Goal: Information Seeking & Learning: Compare options

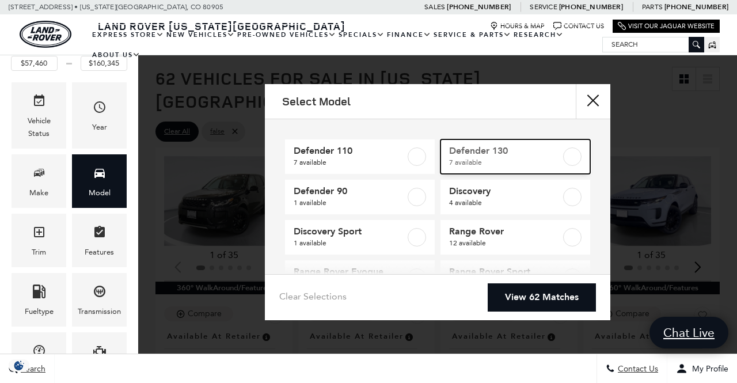
click at [563, 155] on label at bounding box center [572, 156] width 18 height 18
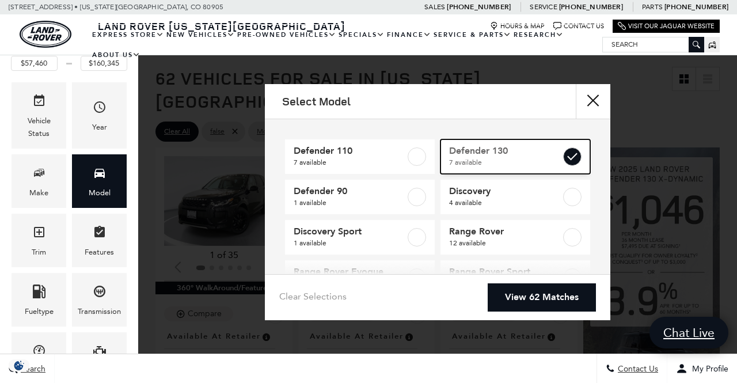
type input "$84,879"
type input "$134,060"
checkbox input "true"
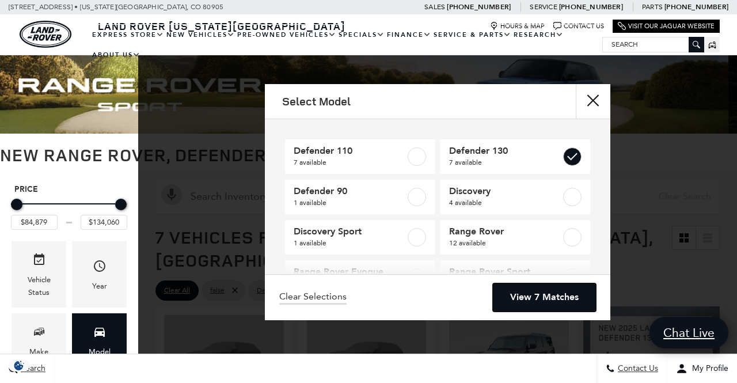
click at [542, 296] on link "View 7 Matches" at bounding box center [544, 297] width 103 height 28
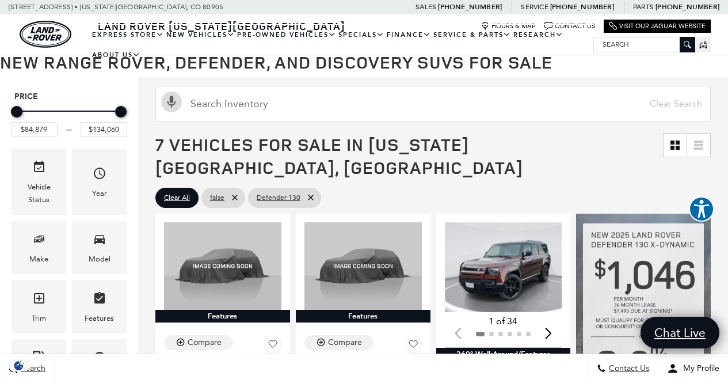
scroll to position [93, 0]
click at [526, 257] on img "1 / 2" at bounding box center [505, 267] width 120 height 90
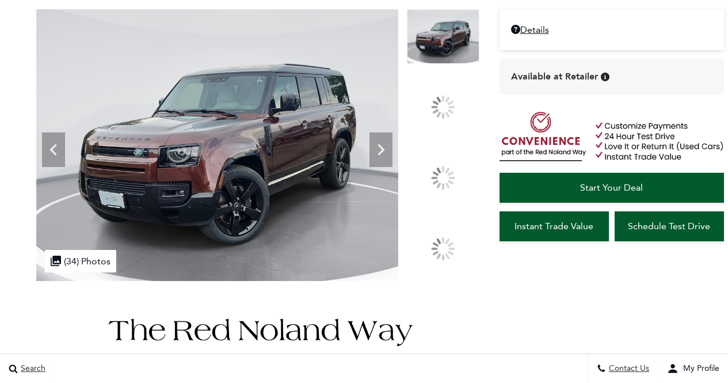
scroll to position [102, 0]
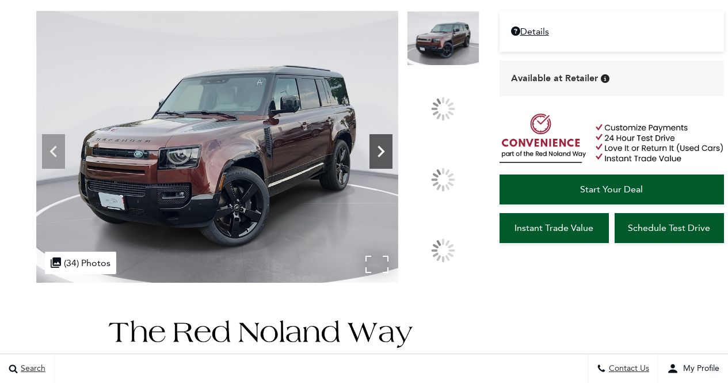
click at [384, 157] on icon at bounding box center [381, 152] width 7 height 12
click at [392, 163] on icon at bounding box center [380, 151] width 23 height 23
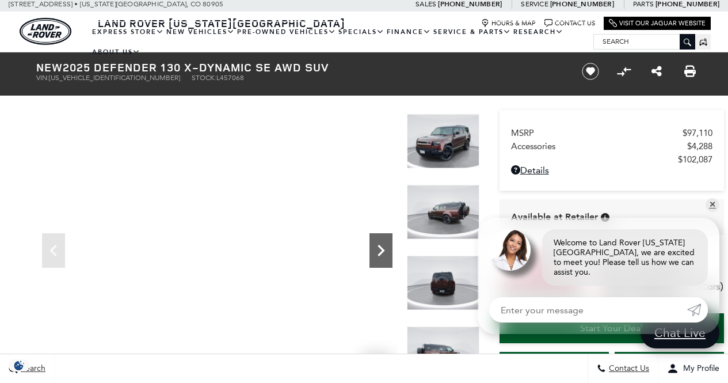
scroll to position [0, 0]
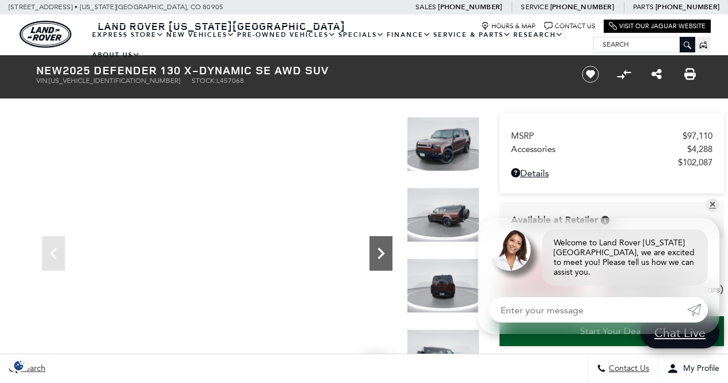
click at [378, 248] on icon "Next" at bounding box center [381, 253] width 7 height 12
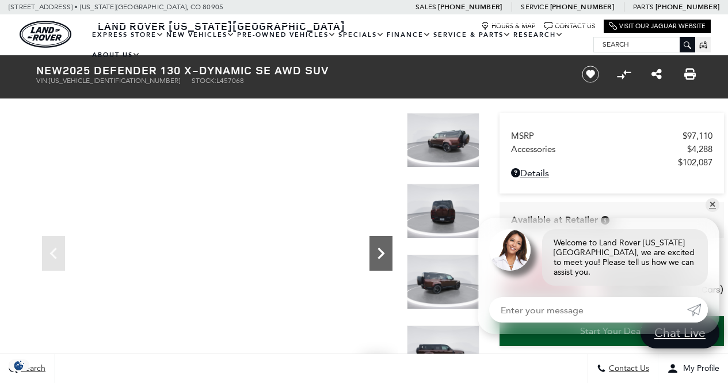
click at [384, 253] on icon "Next" at bounding box center [381, 253] width 7 height 12
click at [378, 251] on icon "Next" at bounding box center [380, 253] width 23 height 23
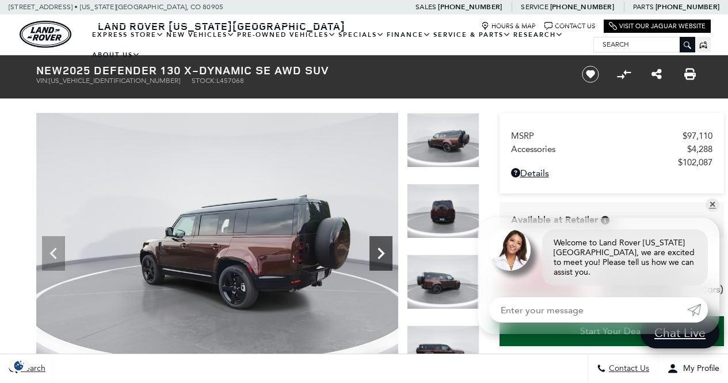
click at [386, 253] on icon "Next" at bounding box center [380, 253] width 23 height 23
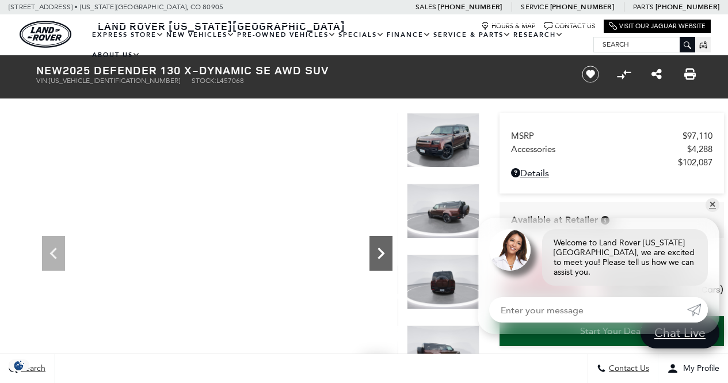
click at [380, 250] on icon "Next" at bounding box center [381, 253] width 7 height 12
click at [375, 246] on icon "Next" at bounding box center [380, 253] width 23 height 23
click at [627, 73] on icon "Compare Vehicle" at bounding box center [627, 72] width 9 height 6
click at [713, 212] on link "✕" at bounding box center [713, 205] width 14 height 14
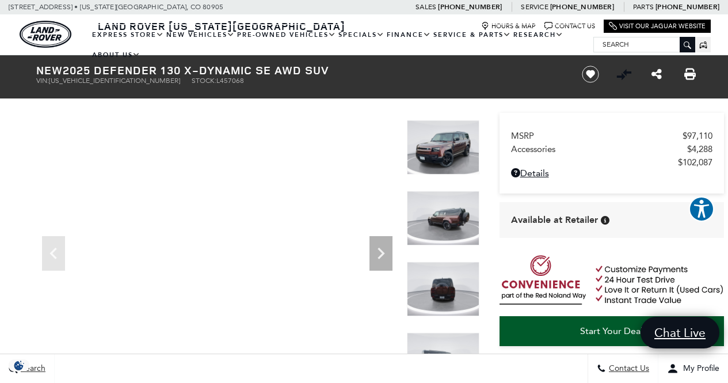
click at [460, 230] on img at bounding box center [443, 217] width 73 height 55
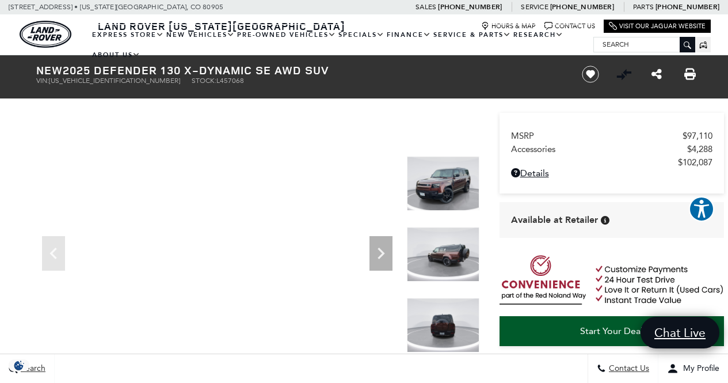
click at [500, 69] on h1 "New 2025 Defender 130 X-Dynamic SE AWD SUV" at bounding box center [299, 70] width 527 height 13
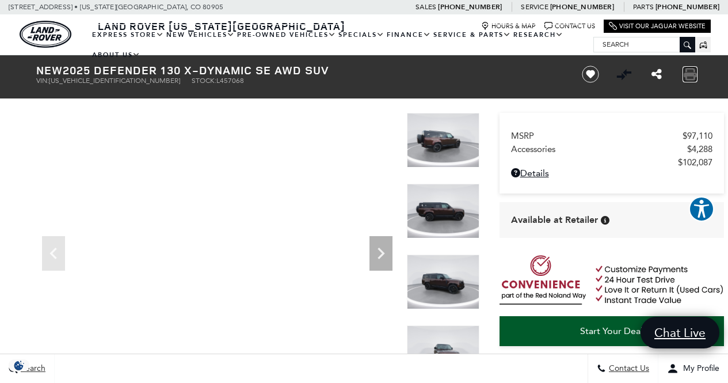
click at [695, 79] on icon "Print this New 2025 Defender 130 X-Dynamic SE AWD SUV" at bounding box center [690, 74] width 13 height 13
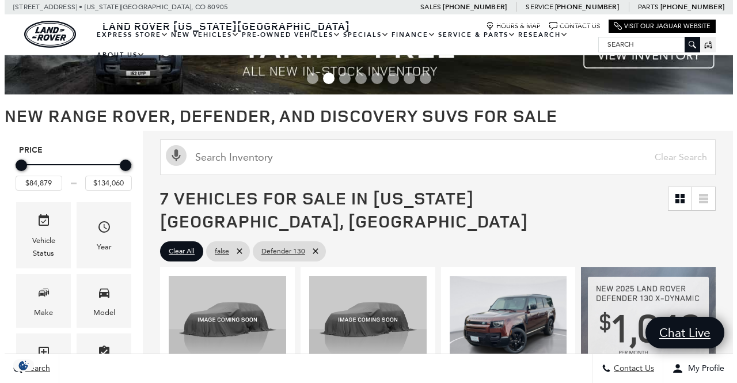
scroll to position [123, 0]
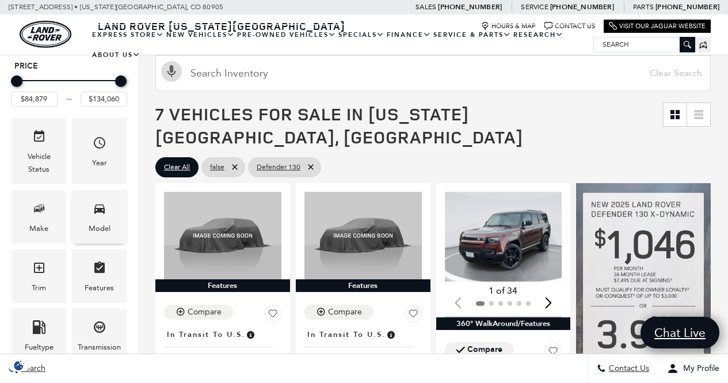
click at [99, 217] on span "Model" at bounding box center [100, 211] width 14 height 24
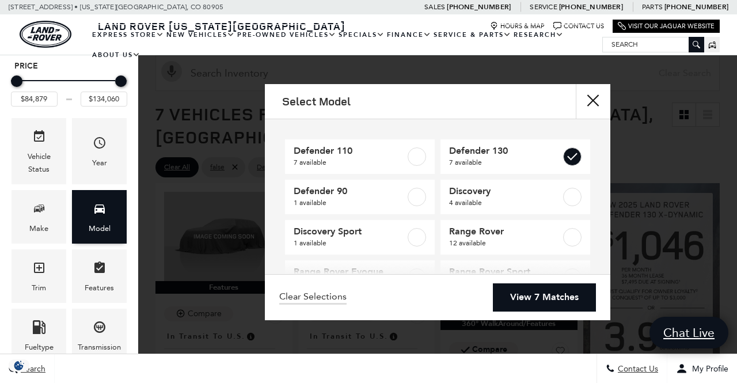
scroll to position [0, 0]
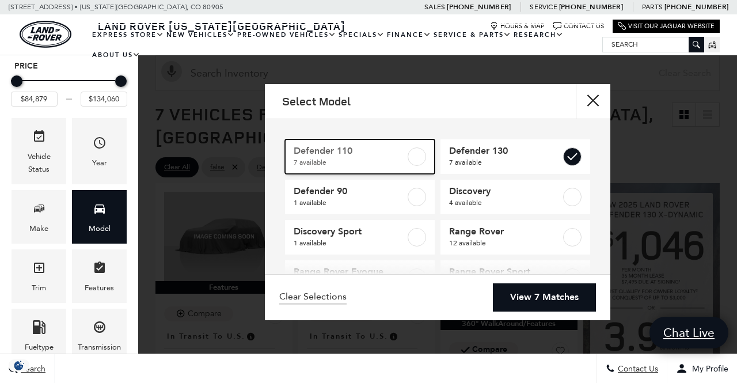
click at [412, 155] on label at bounding box center [416, 156] width 18 height 18
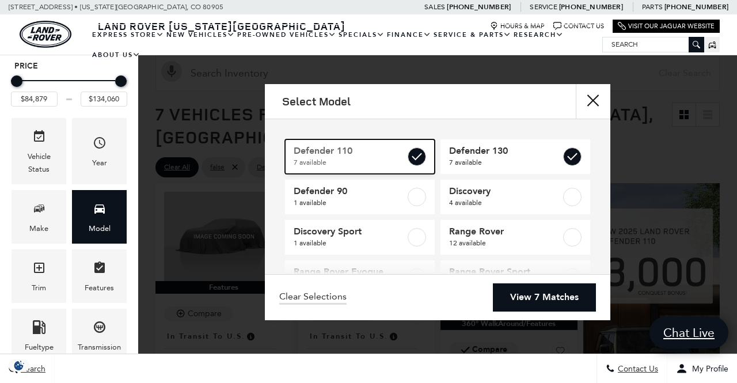
type input "$81,285"
checkbox input "true"
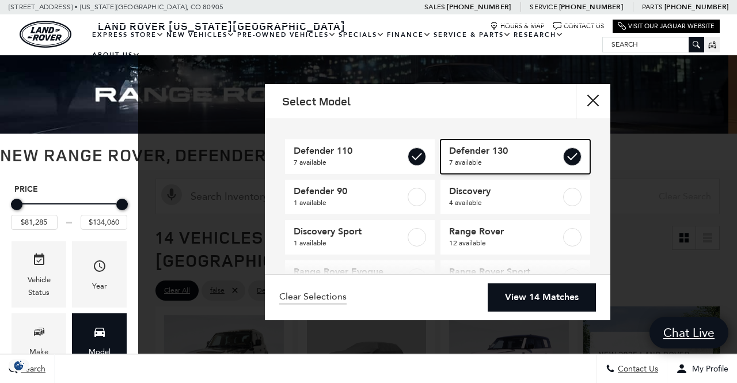
click at [563, 157] on label at bounding box center [572, 156] width 18 height 18
type input "$125,234"
checkbox input "false"
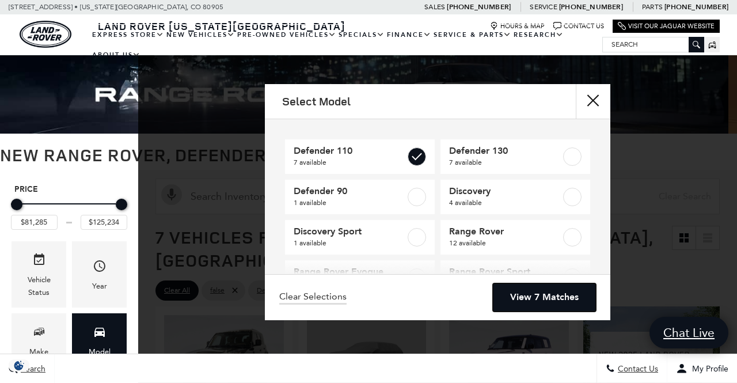
click at [552, 306] on link "View 7 Matches" at bounding box center [544, 297] width 103 height 28
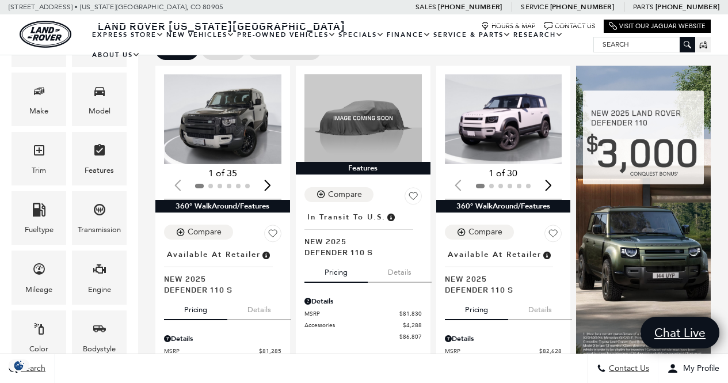
scroll to position [265, 0]
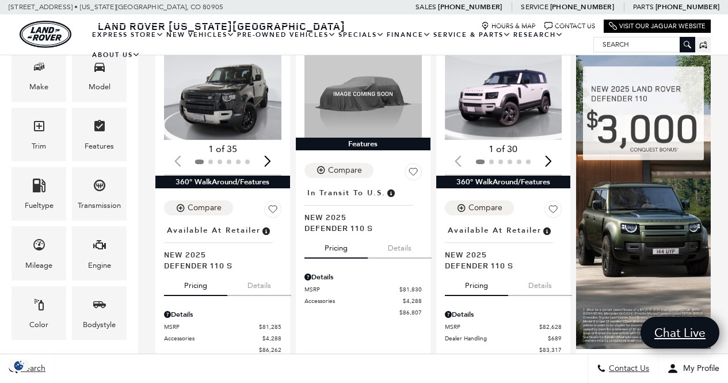
click at [525, 105] on img "1 / 2" at bounding box center [505, 95] width 120 height 90
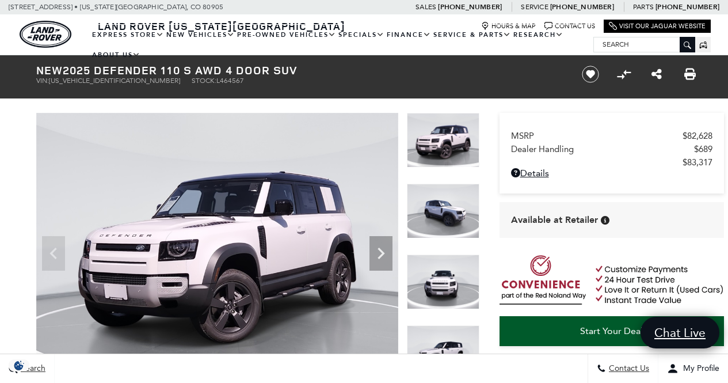
click at [250, 245] on img at bounding box center [217, 249] width 362 height 272
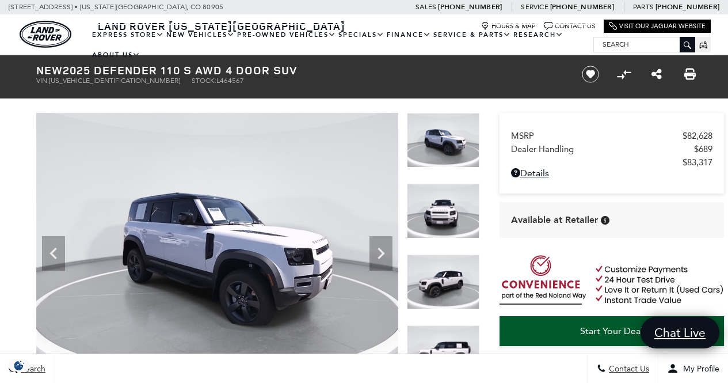
click at [51, 258] on icon "Previous" at bounding box center [53, 253] width 23 height 23
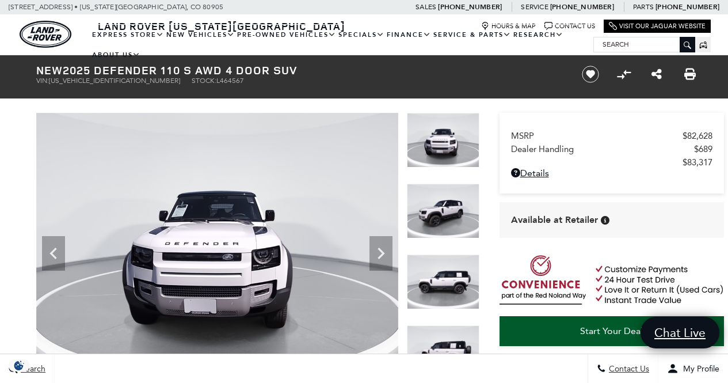
click at [54, 262] on icon "Previous" at bounding box center [53, 253] width 23 height 23
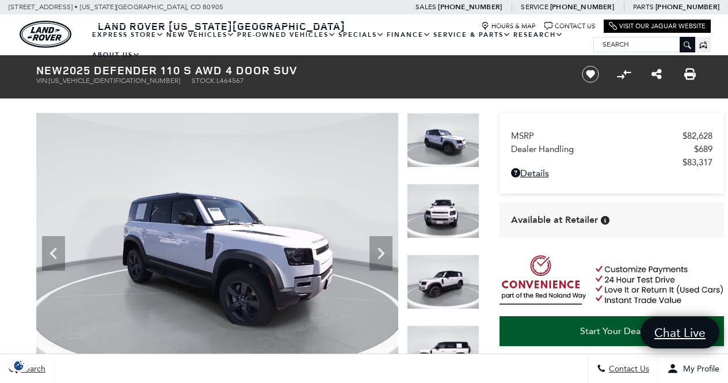
click at [63, 257] on icon "Previous" at bounding box center [53, 253] width 23 height 23
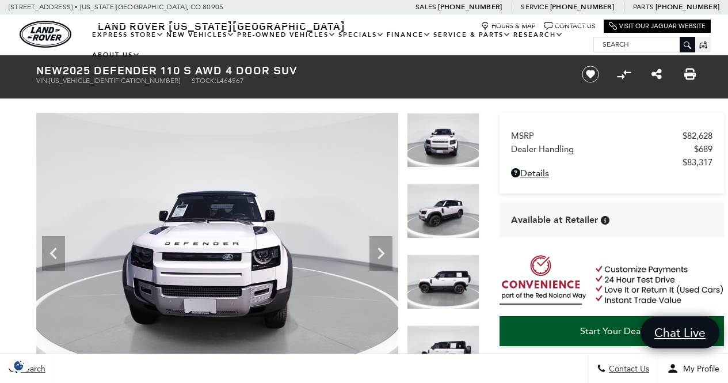
click at [54, 253] on icon "Previous" at bounding box center [53, 253] width 23 height 23
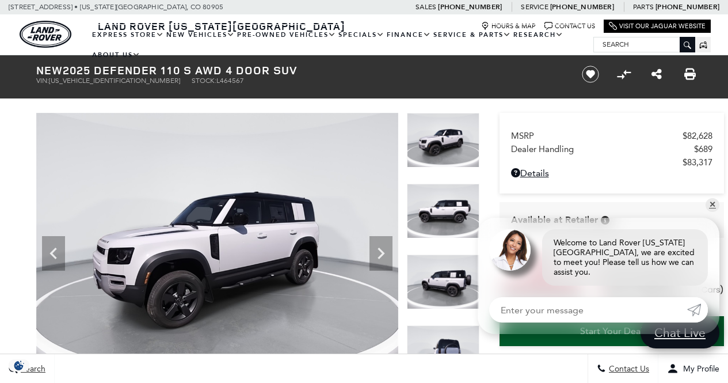
click at [53, 260] on icon "Previous" at bounding box center [53, 253] width 23 height 23
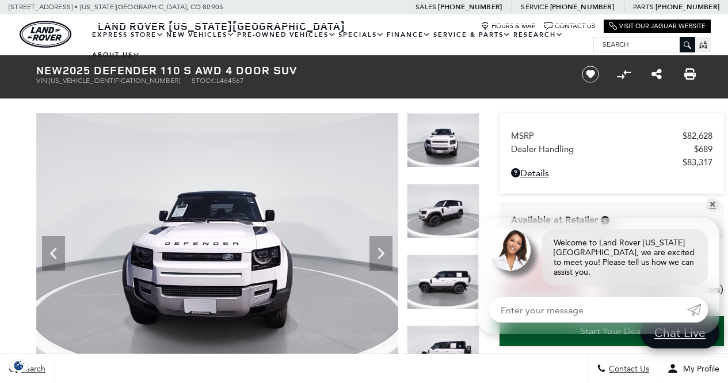
click at [53, 259] on icon "Previous" at bounding box center [53, 253] width 23 height 23
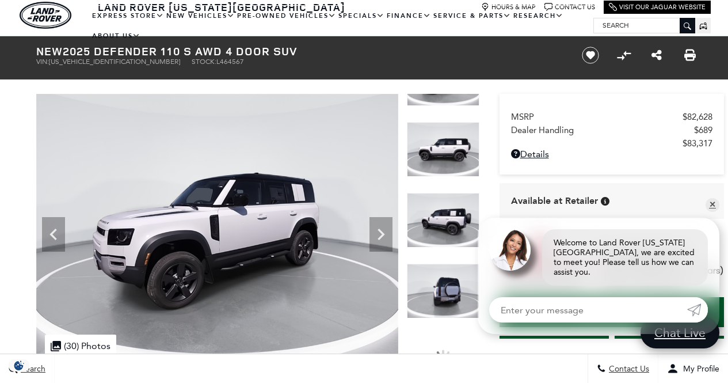
scroll to position [11, 0]
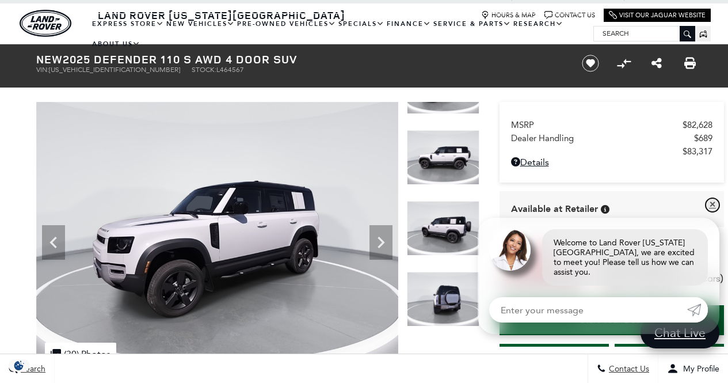
click at [712, 212] on link "✕" at bounding box center [713, 205] width 14 height 14
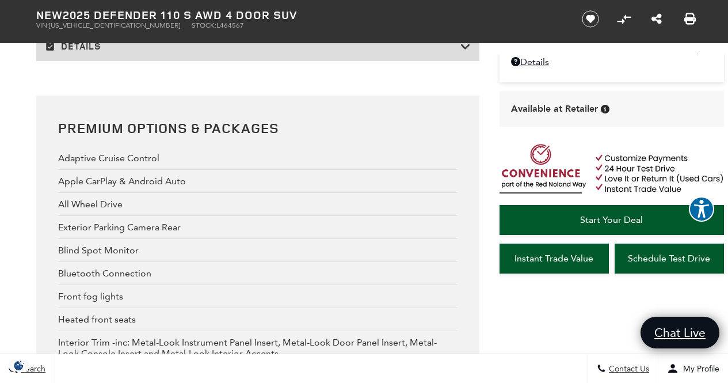
scroll to position [2569, 0]
